Goal: Transaction & Acquisition: Purchase product/service

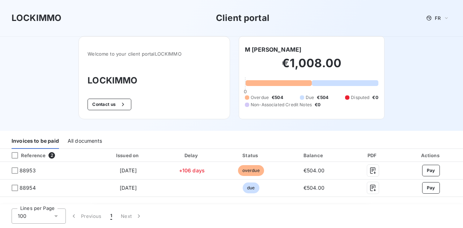
scroll to position [36, 0]
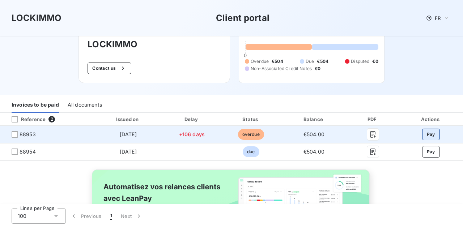
click at [426, 133] on button "Pay" at bounding box center [431, 135] width 18 height 12
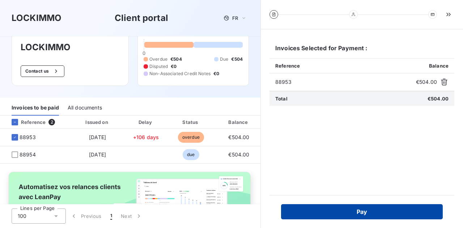
click at [349, 212] on button "Pay" at bounding box center [362, 211] width 162 height 15
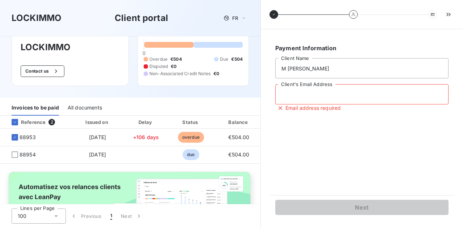
click at [306, 98] on input "Client's Email Address" at bounding box center [361, 94] width 173 height 20
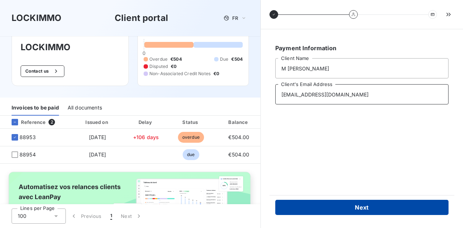
type input "[EMAIL_ADDRESS][DOMAIN_NAME]"
click at [385, 209] on button "Next" at bounding box center [361, 207] width 173 height 15
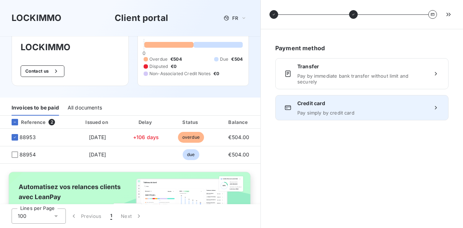
click at [313, 107] on div "Credit card Pay simply by credit card" at bounding box center [361, 108] width 129 height 16
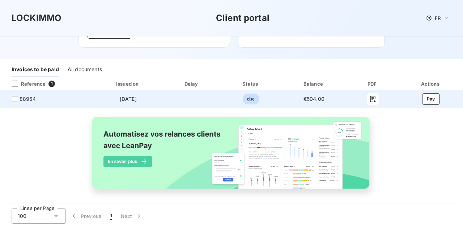
scroll to position [35, 0]
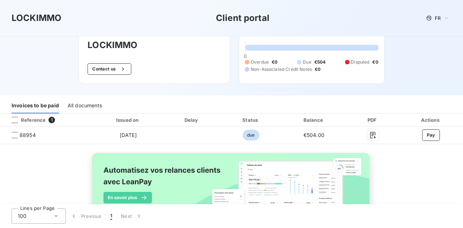
click at [75, 107] on div "All documents" at bounding box center [85, 105] width 34 height 15
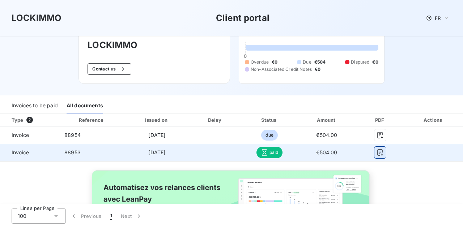
click at [377, 150] on icon "button" at bounding box center [380, 152] width 7 height 7
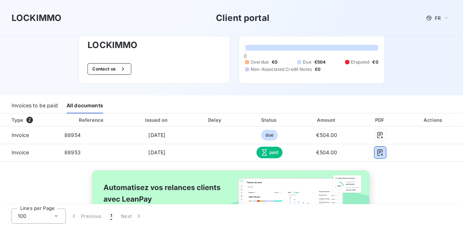
click at [48, 105] on div "Invoices to be paid" at bounding box center [35, 105] width 46 height 15
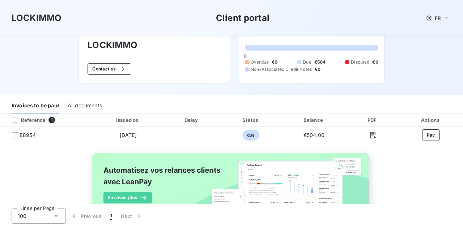
click at [81, 106] on div "All documents" at bounding box center [85, 105] width 34 height 15
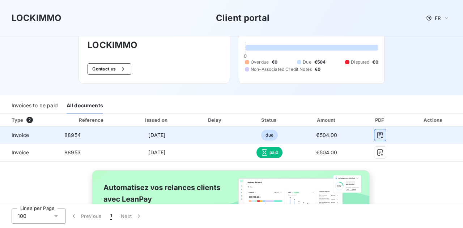
click at [378, 132] on icon "button" at bounding box center [380, 135] width 5 height 7
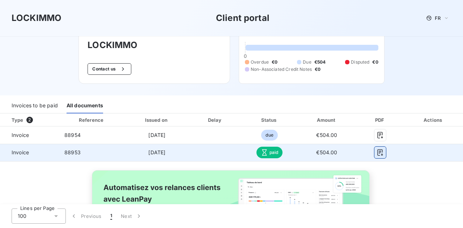
click at [378, 151] on icon "button" at bounding box center [380, 152] width 7 height 7
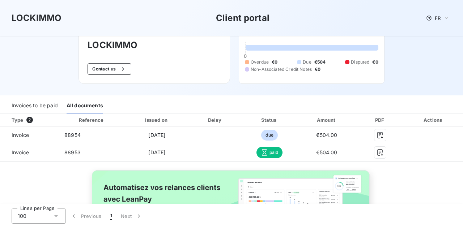
click at [22, 9] on div "LOCKIMMO Client portal FR" at bounding box center [231, 18] width 463 height 36
click at [18, 21] on h3 "LOCKIMMO" at bounding box center [37, 18] width 50 height 13
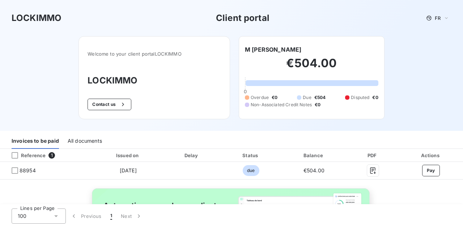
scroll to position [72, 0]
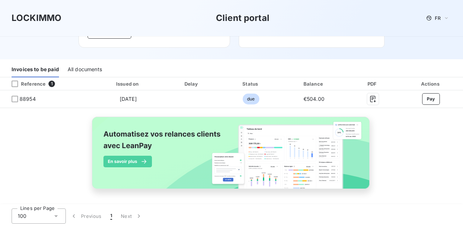
click at [79, 68] on div "All documents" at bounding box center [85, 69] width 34 height 15
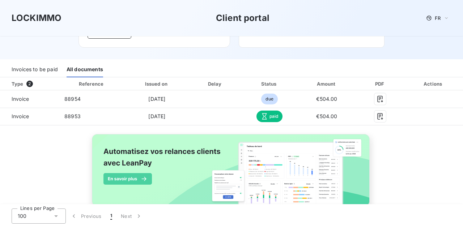
scroll to position [89, 0]
